Goal: Task Accomplishment & Management: Manage account settings

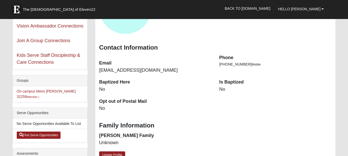
scroll to position [73, 0]
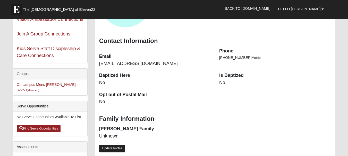
click at [107, 149] on link "Update Profile" at bounding box center [112, 148] width 26 height 7
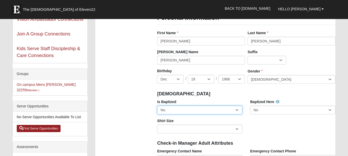
click at [237, 109] on select "No Yes" at bounding box center [199, 110] width 85 height 9
select select "True"
click at [157, 106] on select "No Yes" at bounding box center [199, 110] width 85 height 9
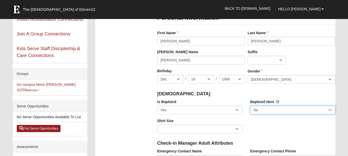
click at [330, 110] on select "No Yes" at bounding box center [292, 110] width 85 height 9
select select "True"
click at [250, 106] on select "No Yes" at bounding box center [292, 110] width 85 height 9
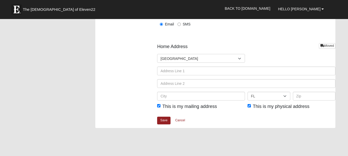
scroll to position [625, 0]
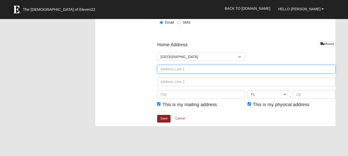
click at [238, 70] on input "text" at bounding box center [246, 69] width 178 height 9
type input "[STREET_ADDRESS][PERSON_NAME]"
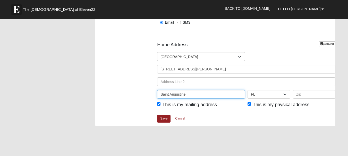
type input "Saint Augustine"
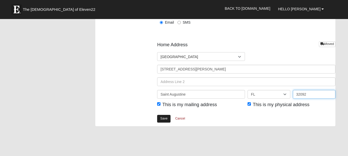
type input "32092"
click at [167, 118] on link "Save" at bounding box center [163, 118] width 13 height 7
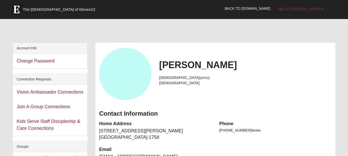
click at [312, 8] on span "Hello [PERSON_NAME]" at bounding box center [299, 9] width 42 height 4
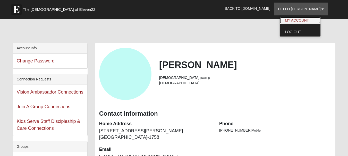
click at [310, 19] on link "My Account" at bounding box center [300, 20] width 41 height 7
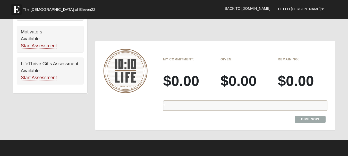
scroll to position [332, 0]
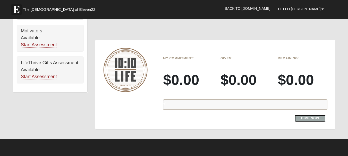
click at [316, 117] on link "Give Now" at bounding box center [309, 118] width 31 height 7
